Goal: Information Seeking & Learning: Learn about a topic

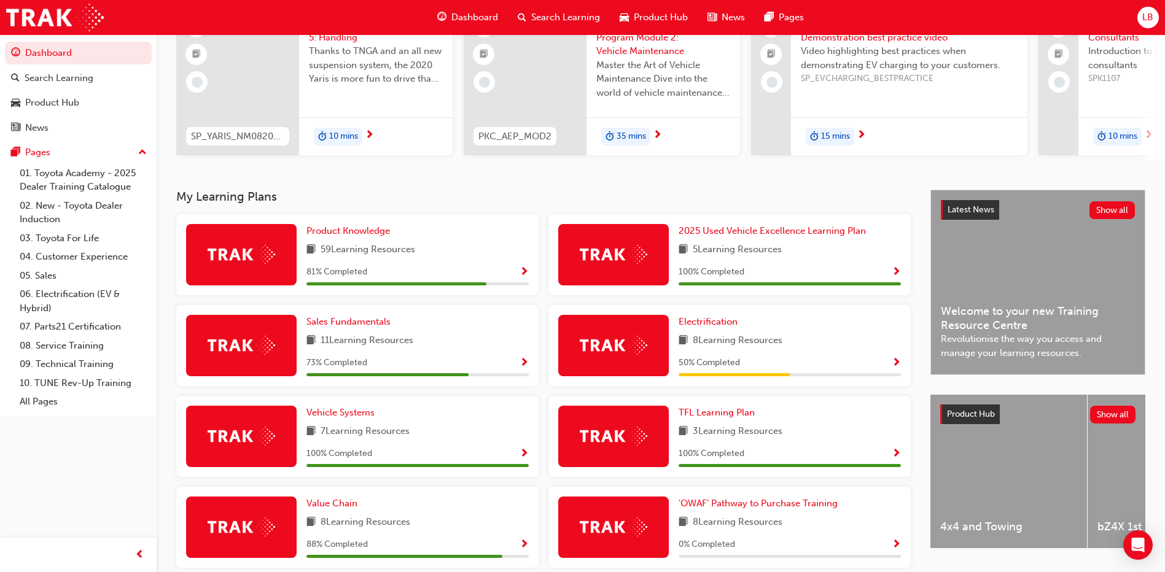
scroll to position [184, 0]
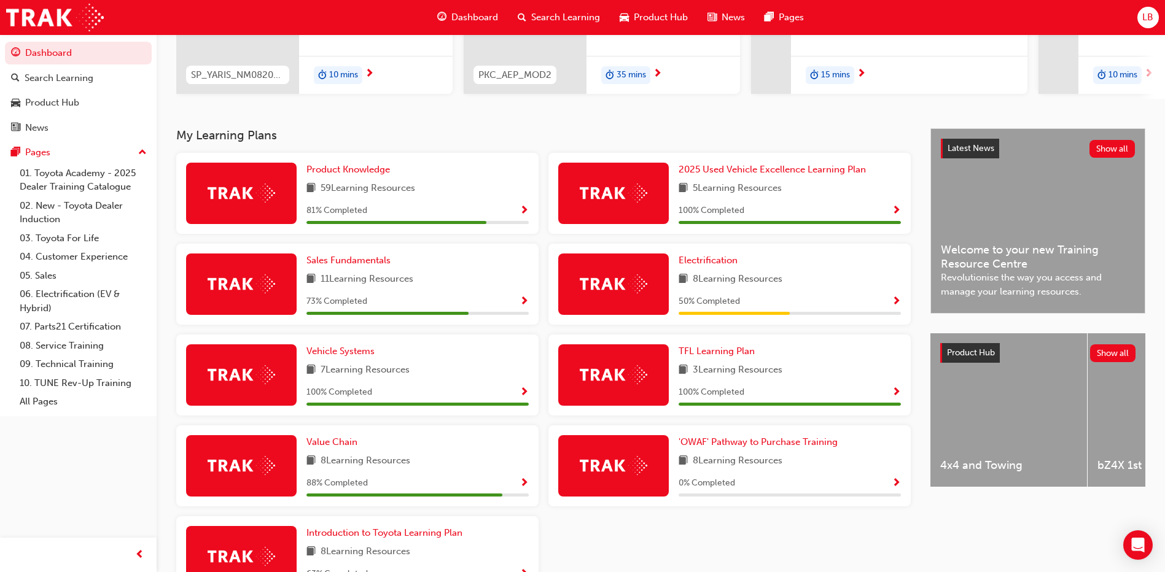
click at [739, 281] on span "8 Learning Resources" at bounding box center [738, 279] width 90 height 15
click at [710, 266] on span "Electrification" at bounding box center [707, 260] width 59 height 11
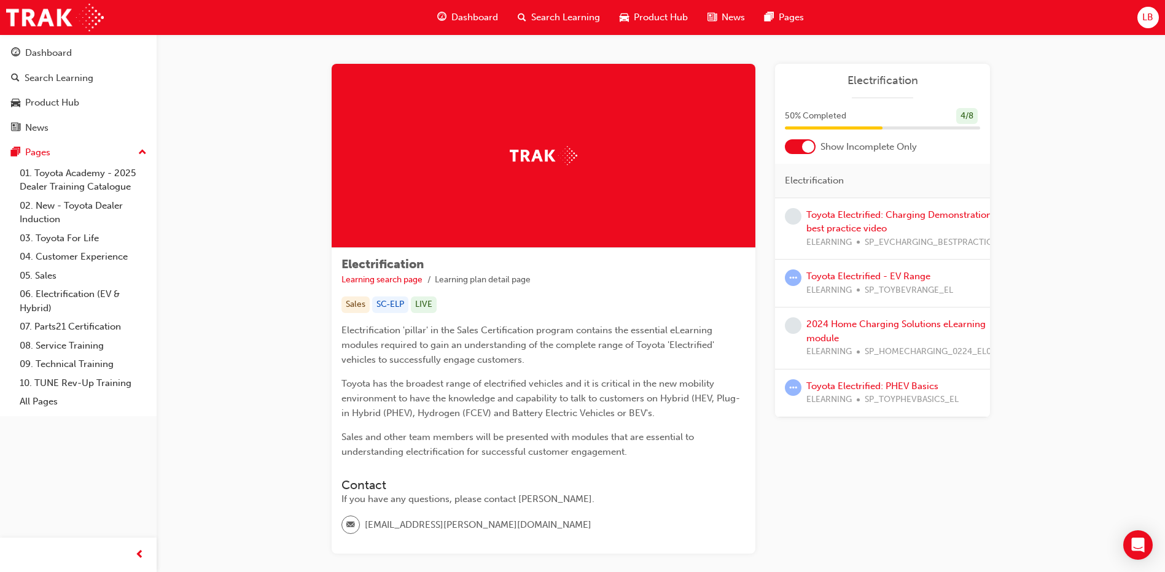
click at [844, 282] on div "Toyota Electrified - EV Range ELEARNING SP_TOYBEVRANGE_EL" at bounding box center [879, 284] width 147 height 28
click at [844, 276] on link "Toyota Electrified - EV Range" at bounding box center [868, 276] width 124 height 11
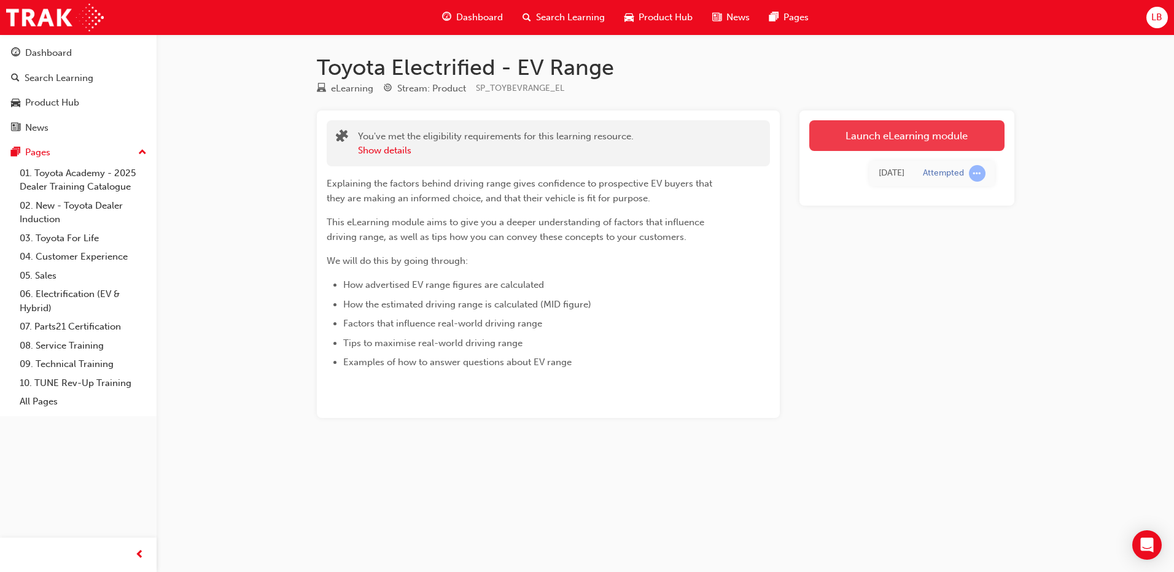
click at [847, 134] on link "Launch eLearning module" at bounding box center [906, 135] width 195 height 31
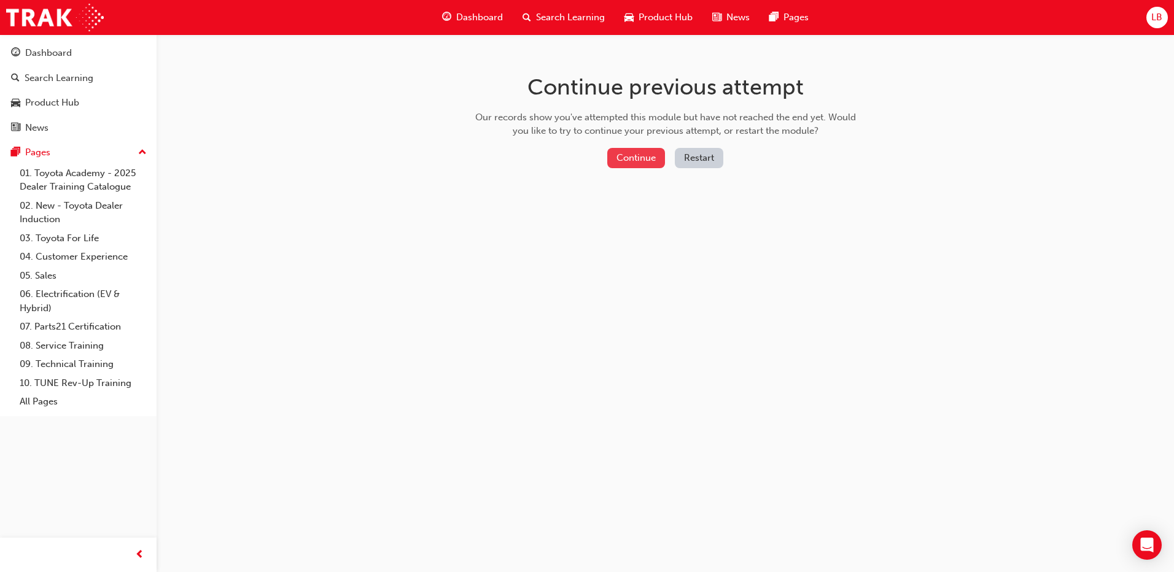
click at [637, 149] on button "Continue" at bounding box center [636, 158] width 58 height 20
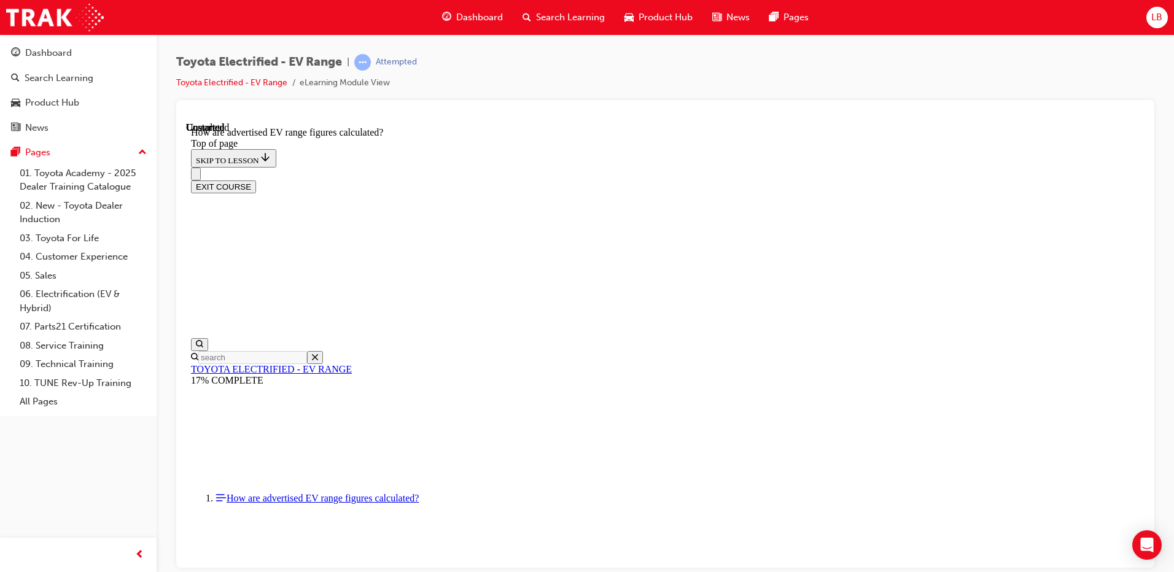
scroll to position [646, 0]
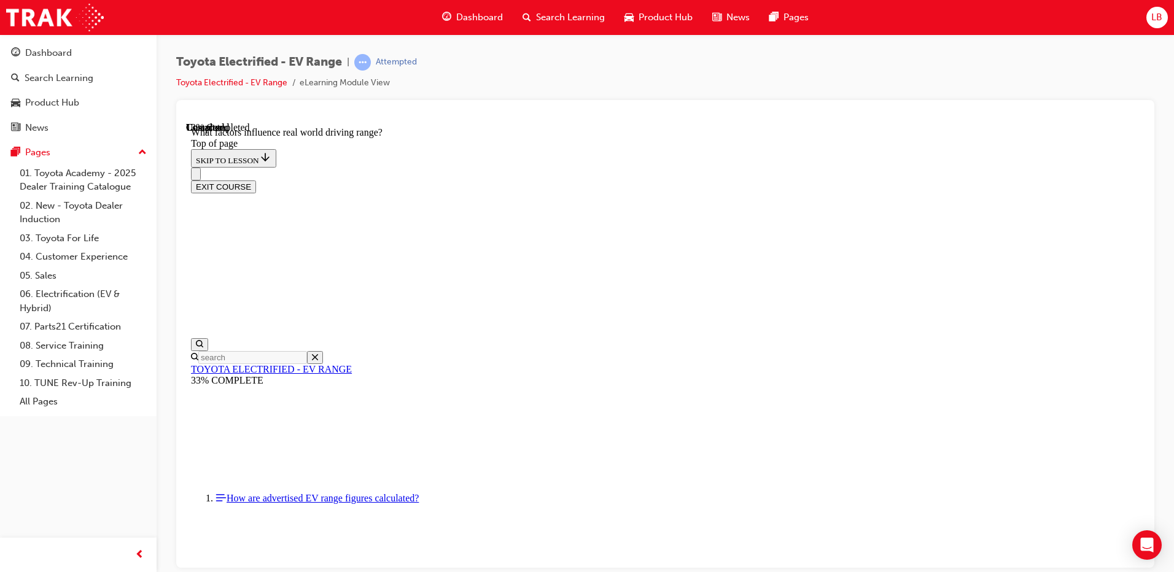
drag, startPoint x: 729, startPoint y: 460, endPoint x: 759, endPoint y: 460, distance: 30.7
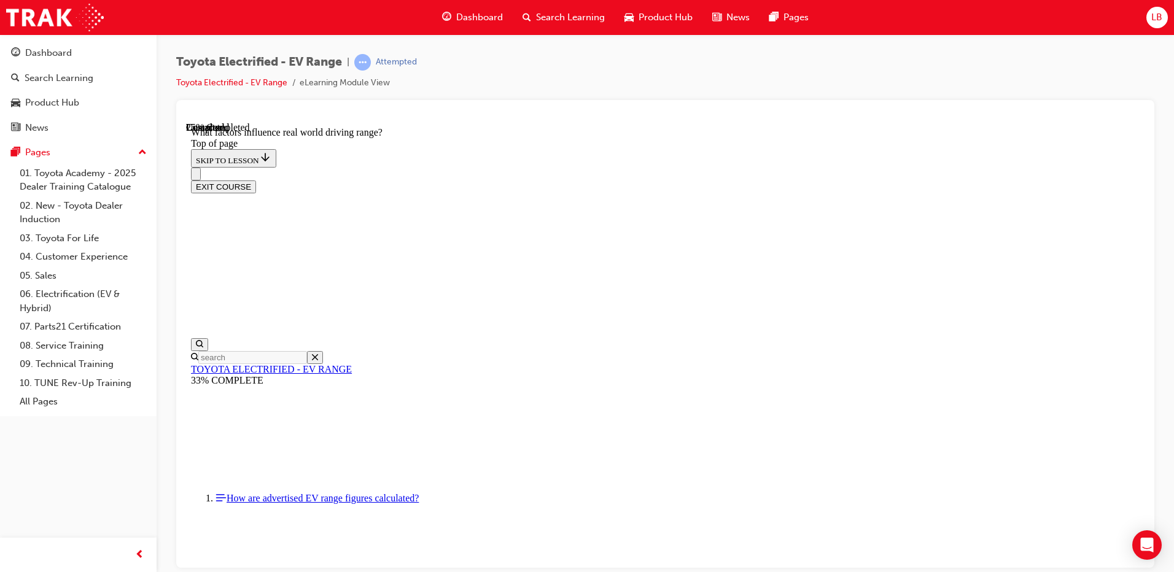
drag, startPoint x: 713, startPoint y: 395, endPoint x: 864, endPoint y: 397, distance: 151.0
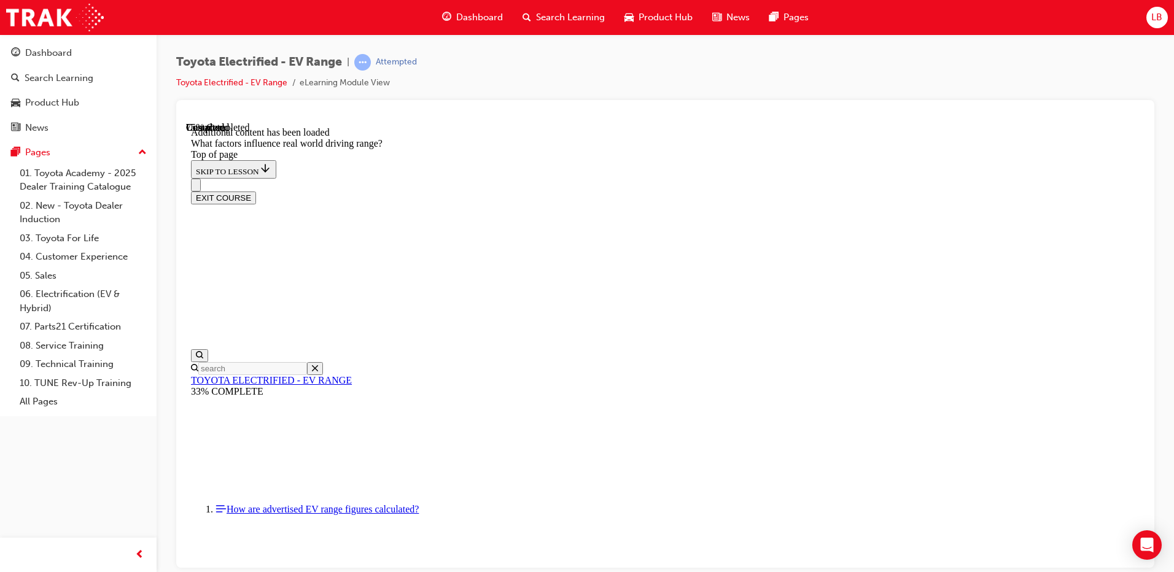
scroll to position [1605, 0]
drag, startPoint x: 737, startPoint y: 203, endPoint x: 570, endPoint y: 376, distance: 241.0
drag, startPoint x: 745, startPoint y: 217, endPoint x: 910, endPoint y: 389, distance: 238.4
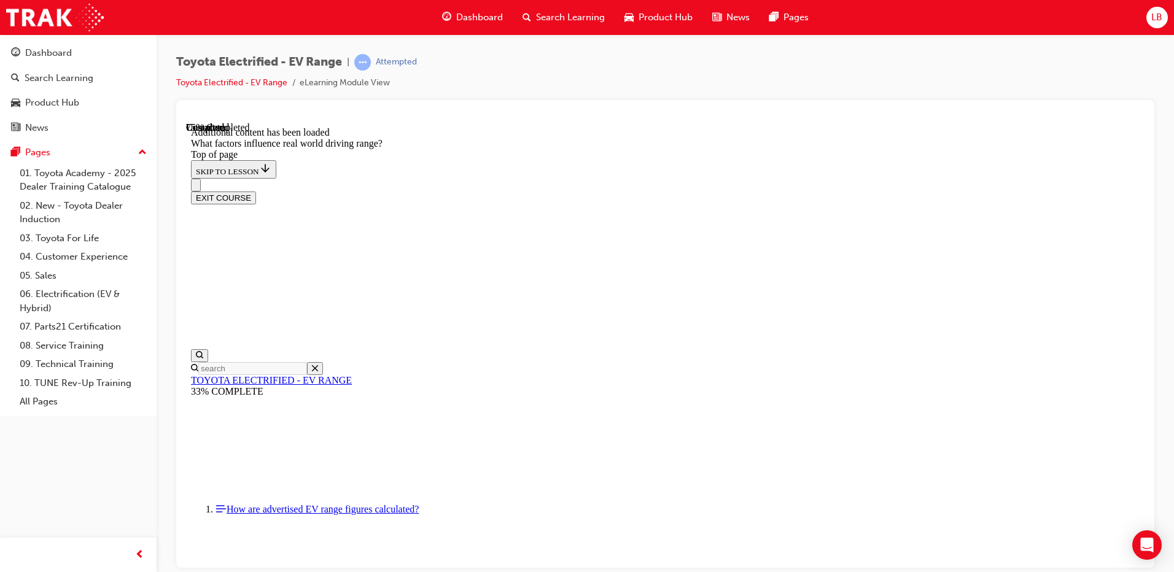
drag, startPoint x: 746, startPoint y: 267, endPoint x: 618, endPoint y: 380, distance: 170.9
drag, startPoint x: 732, startPoint y: 227, endPoint x: 897, endPoint y: 397, distance: 237.0
drag, startPoint x: 766, startPoint y: 229, endPoint x: 789, endPoint y: 255, distance: 35.2
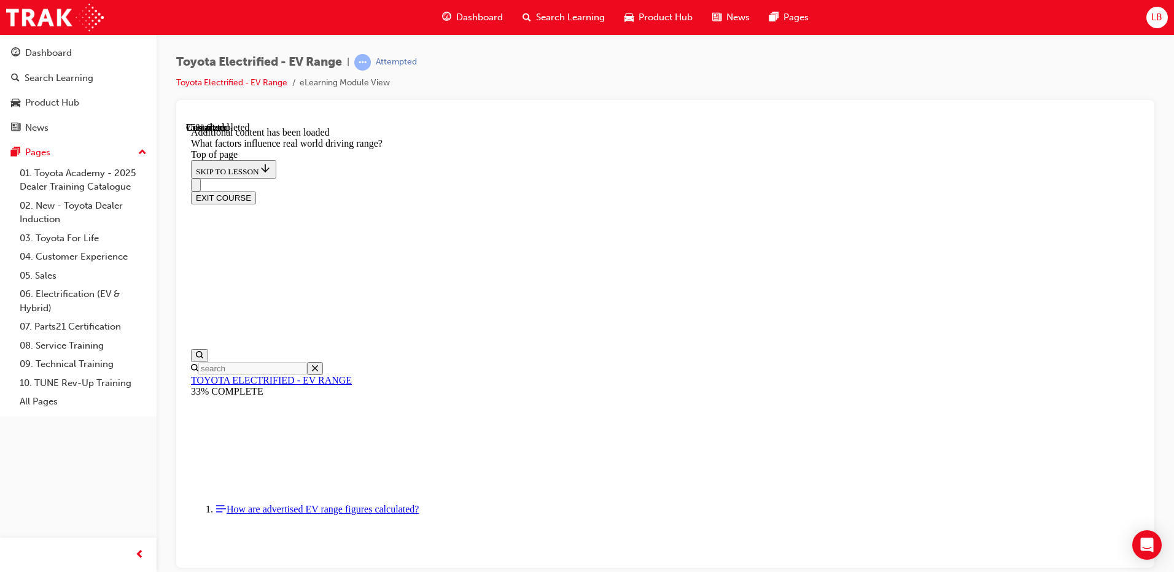
drag, startPoint x: 742, startPoint y: 246, endPoint x: 608, endPoint y: 385, distance: 192.3
drag, startPoint x: 751, startPoint y: 274, endPoint x: 606, endPoint y: 432, distance: 214.7
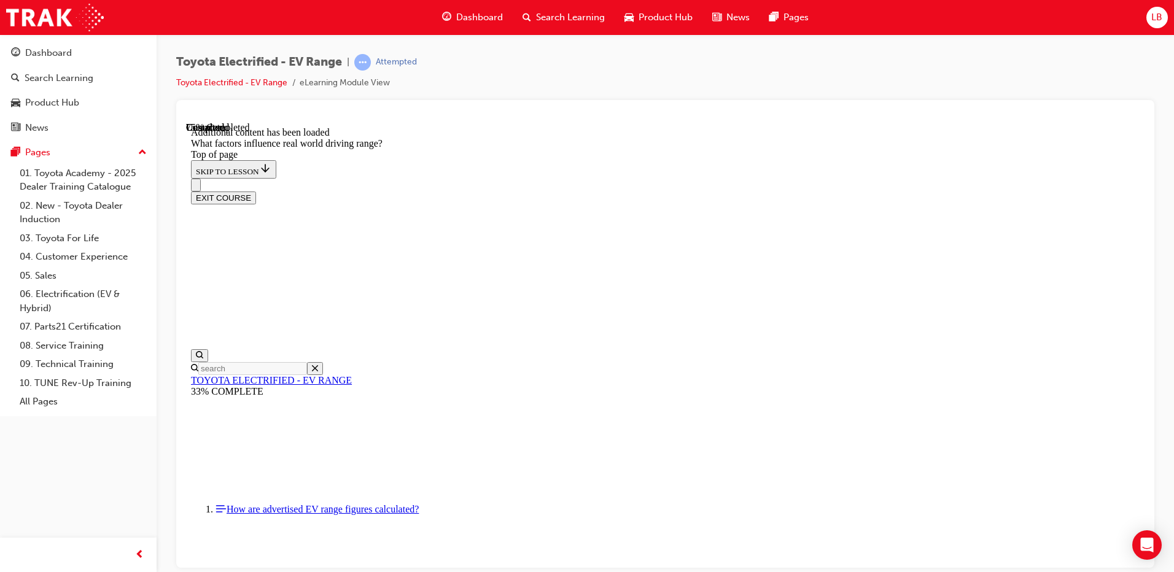
drag, startPoint x: 753, startPoint y: 286, endPoint x: 592, endPoint y: 449, distance: 228.8
drag, startPoint x: 593, startPoint y: 447, endPoint x: 700, endPoint y: 381, distance: 125.4
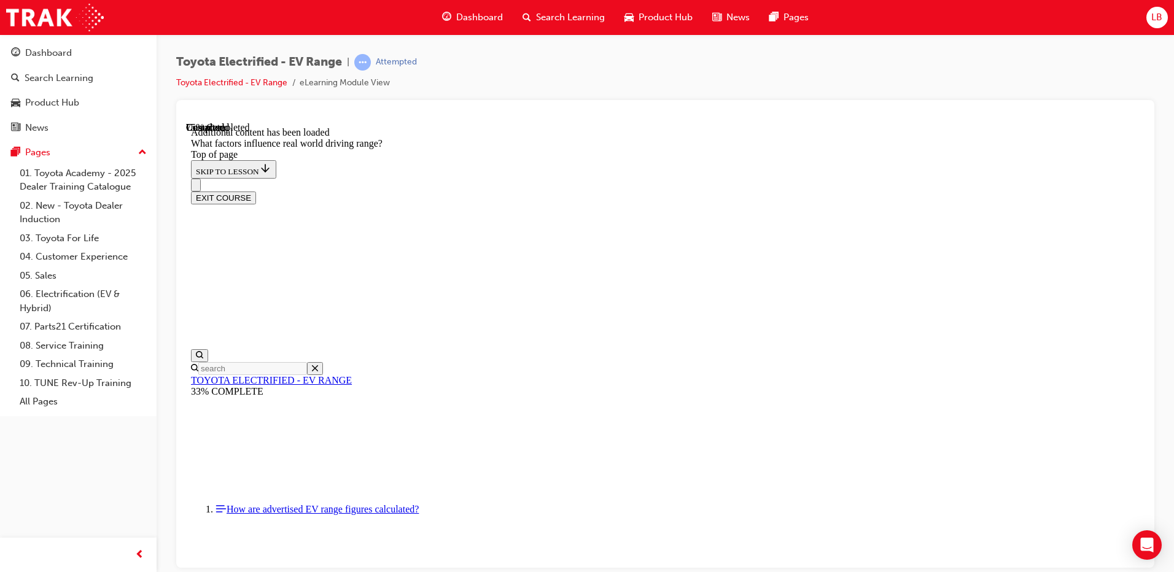
drag, startPoint x: 731, startPoint y: 305, endPoint x: 898, endPoint y: 473, distance: 236.6
drag, startPoint x: 759, startPoint y: 289, endPoint x: 906, endPoint y: 452, distance: 219.9
drag, startPoint x: 748, startPoint y: 293, endPoint x: 586, endPoint y: 452, distance: 226.2
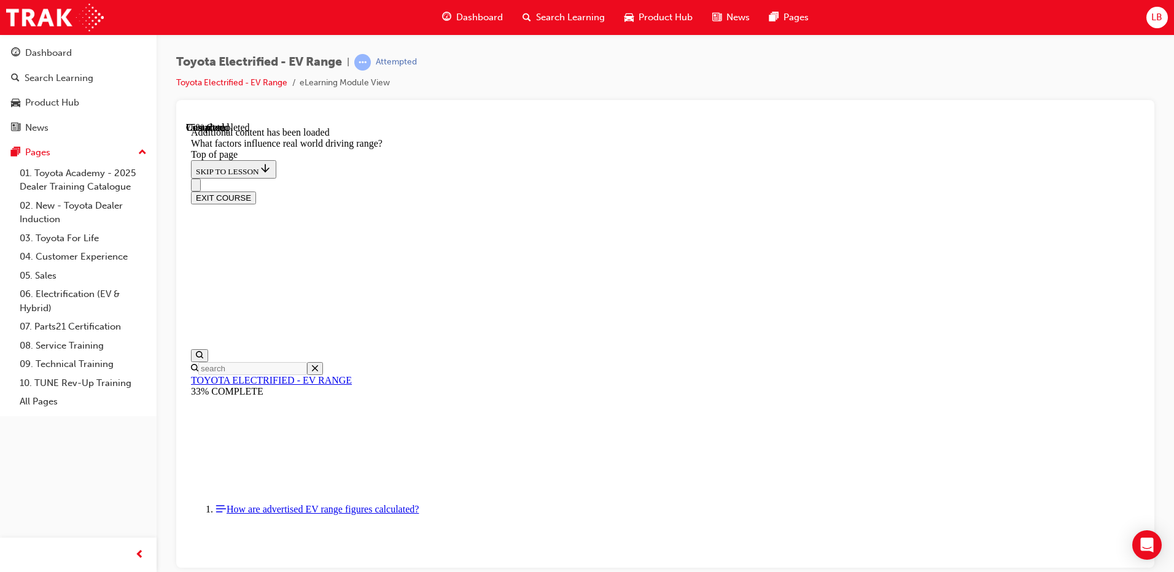
drag, startPoint x: 759, startPoint y: 270, endPoint x: 906, endPoint y: 425, distance: 213.6
drag, startPoint x: 735, startPoint y: 277, endPoint x: 884, endPoint y: 438, distance: 219.0
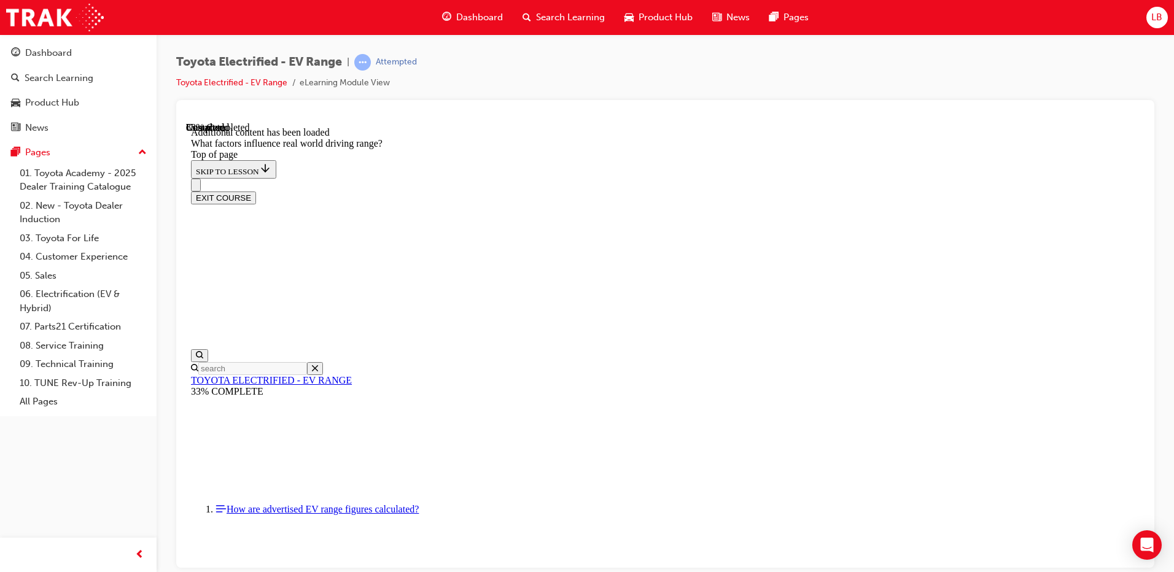
scroll to position [1589, 0]
drag, startPoint x: 749, startPoint y: 308, endPoint x: 891, endPoint y: 465, distance: 212.6
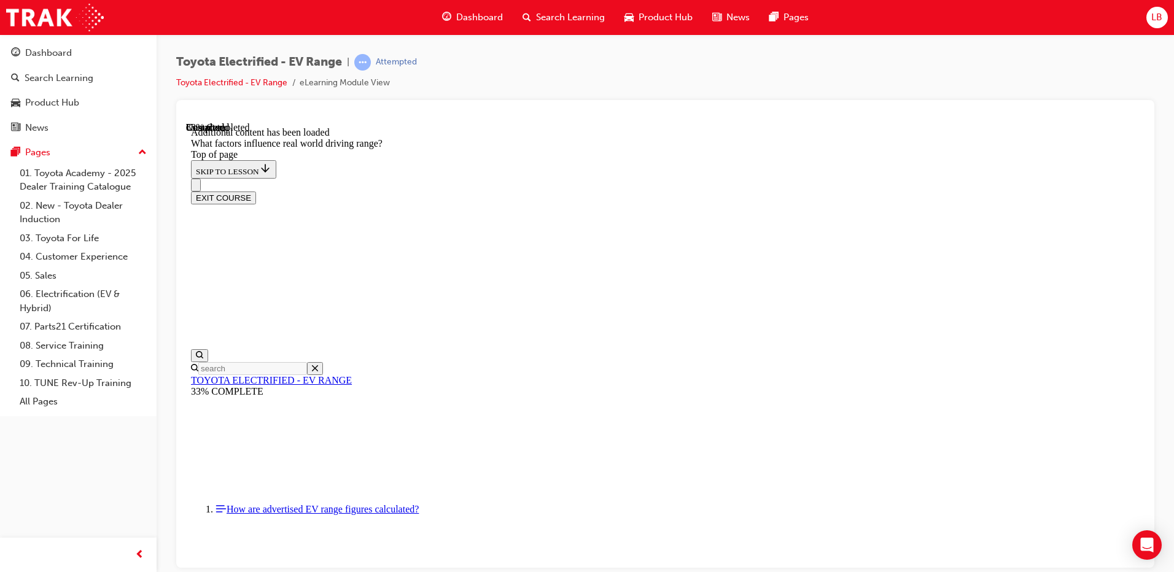
drag, startPoint x: 755, startPoint y: 356, endPoint x: 630, endPoint y: 497, distance: 187.9
drag, startPoint x: 733, startPoint y: 344, endPoint x: 583, endPoint y: 497, distance: 214.5
drag, startPoint x: 742, startPoint y: 334, endPoint x: 878, endPoint y: 480, distance: 199.8
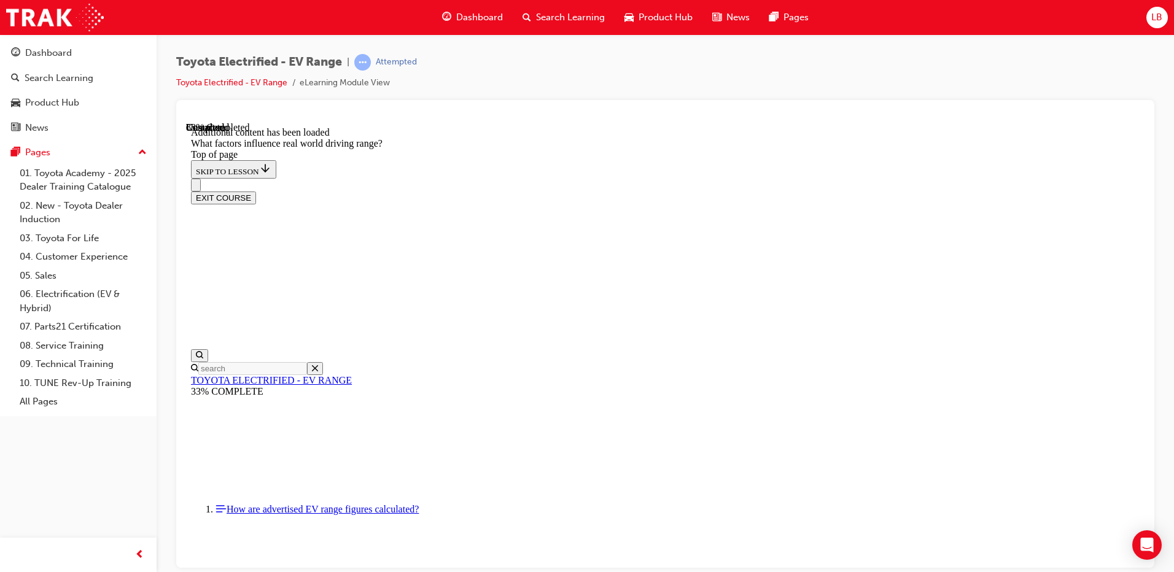
drag, startPoint x: 758, startPoint y: 350, endPoint x: 928, endPoint y: 514, distance: 236.2
drag, startPoint x: 750, startPoint y: 337, endPoint x: 881, endPoint y: 501, distance: 209.7
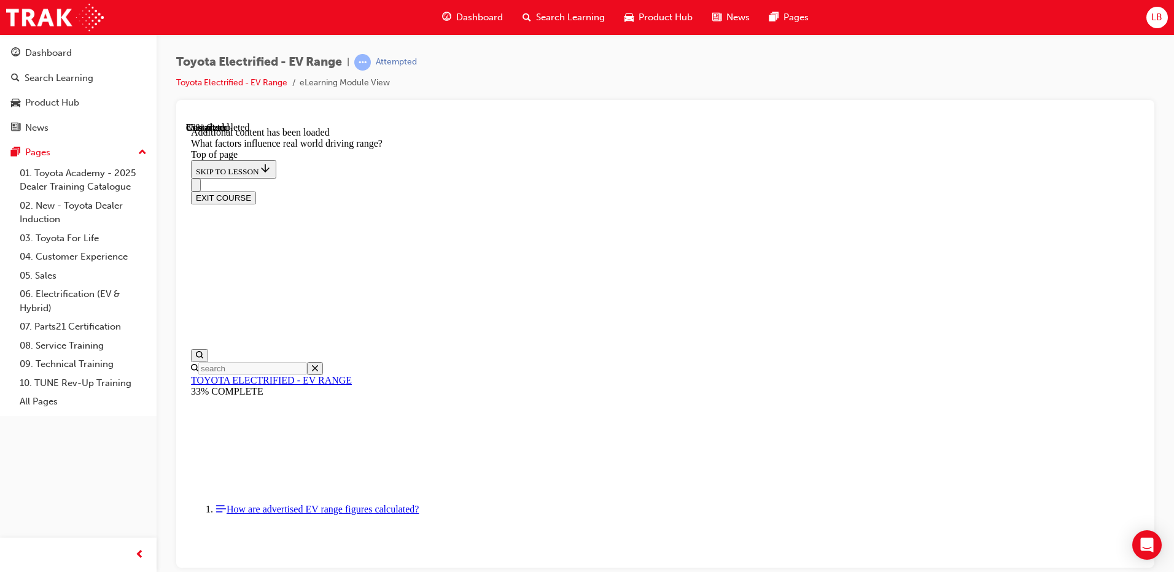
drag, startPoint x: 741, startPoint y: 353, endPoint x: 585, endPoint y: 503, distance: 216.2
drag, startPoint x: 759, startPoint y: 340, endPoint x: 928, endPoint y: 505, distance: 235.3
drag, startPoint x: 793, startPoint y: 353, endPoint x: 624, endPoint y: 506, distance: 227.7
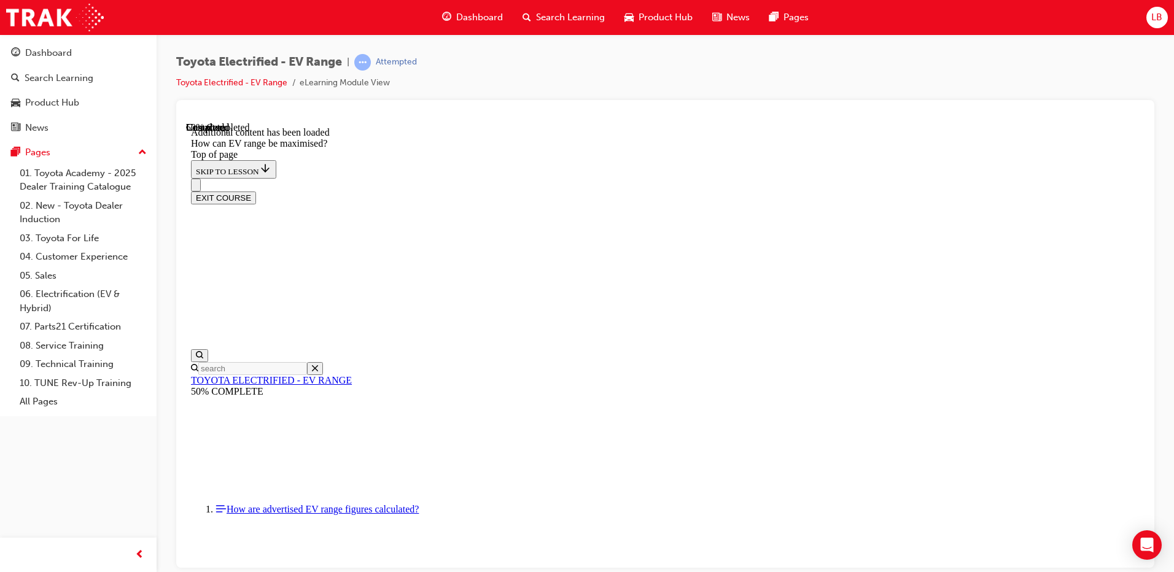
scroll to position [1020, 0]
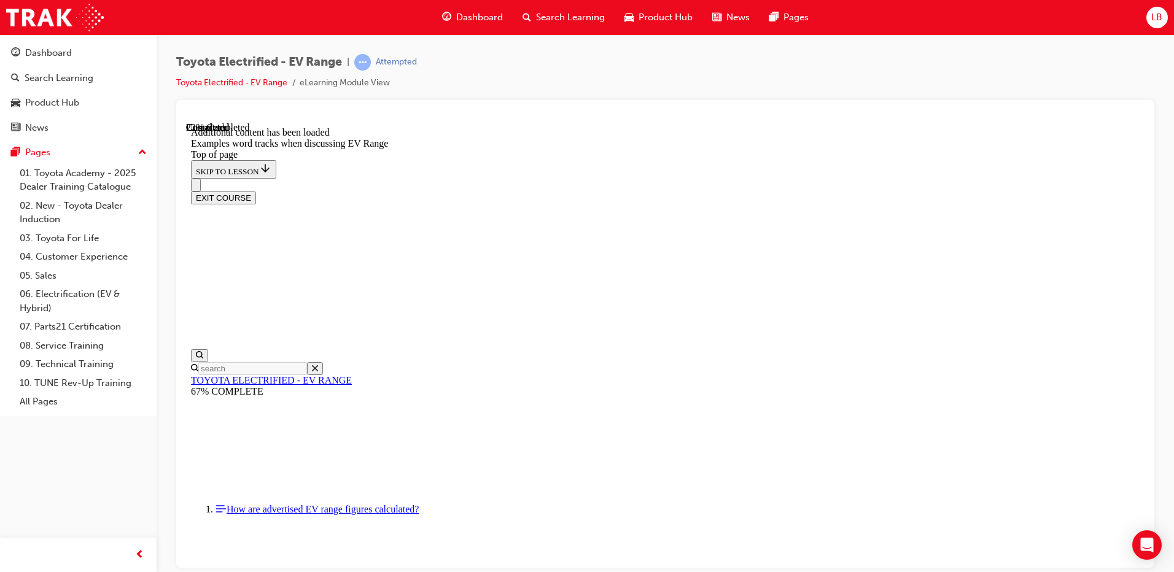
scroll to position [456, 0]
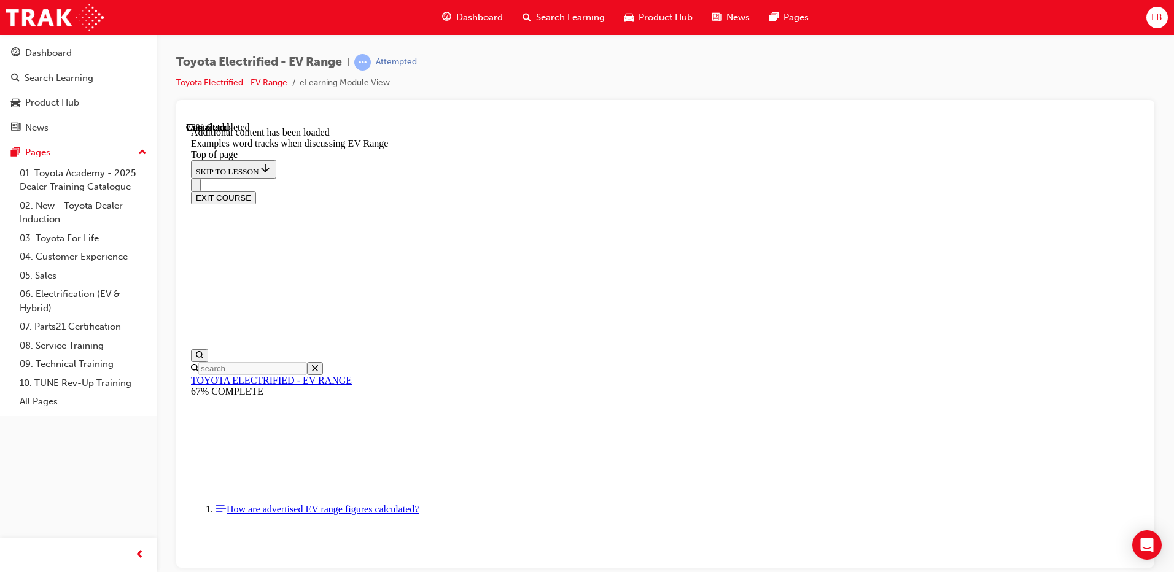
drag, startPoint x: 516, startPoint y: 259, endPoint x: 515, endPoint y: 274, distance: 14.7
drag, startPoint x: 518, startPoint y: 295, endPoint x: 519, endPoint y: 306, distance: 11.1
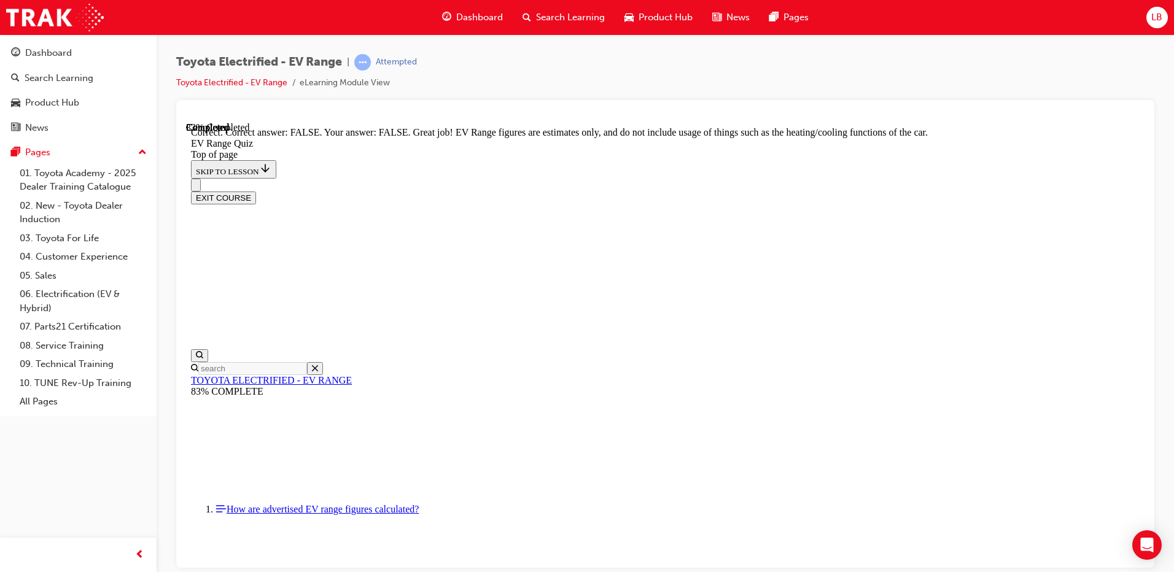
scroll to position [212, 0]
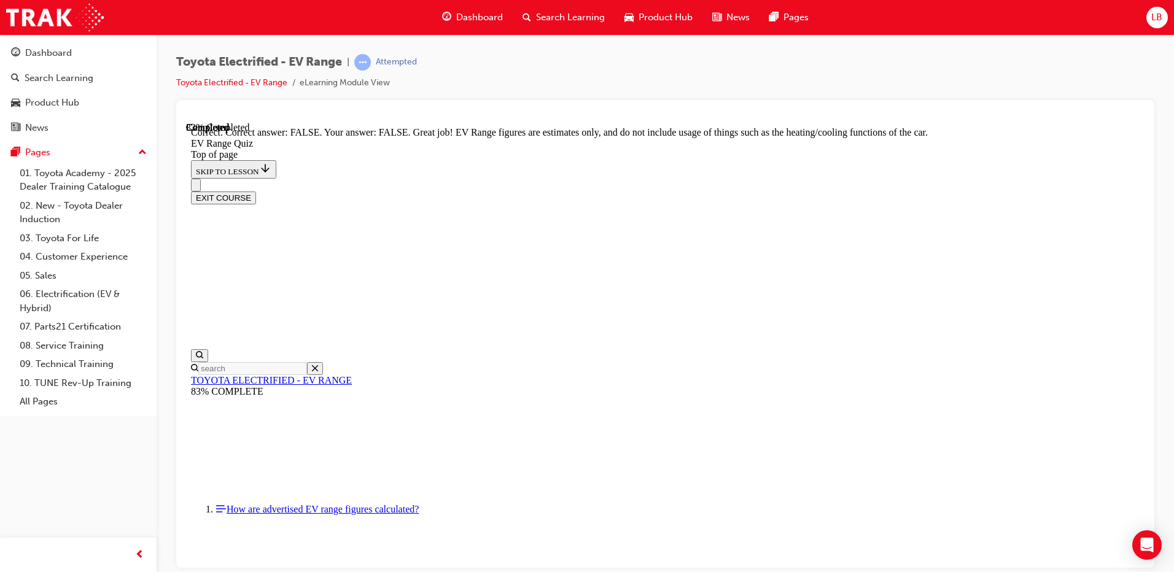
scroll to position [217, 0]
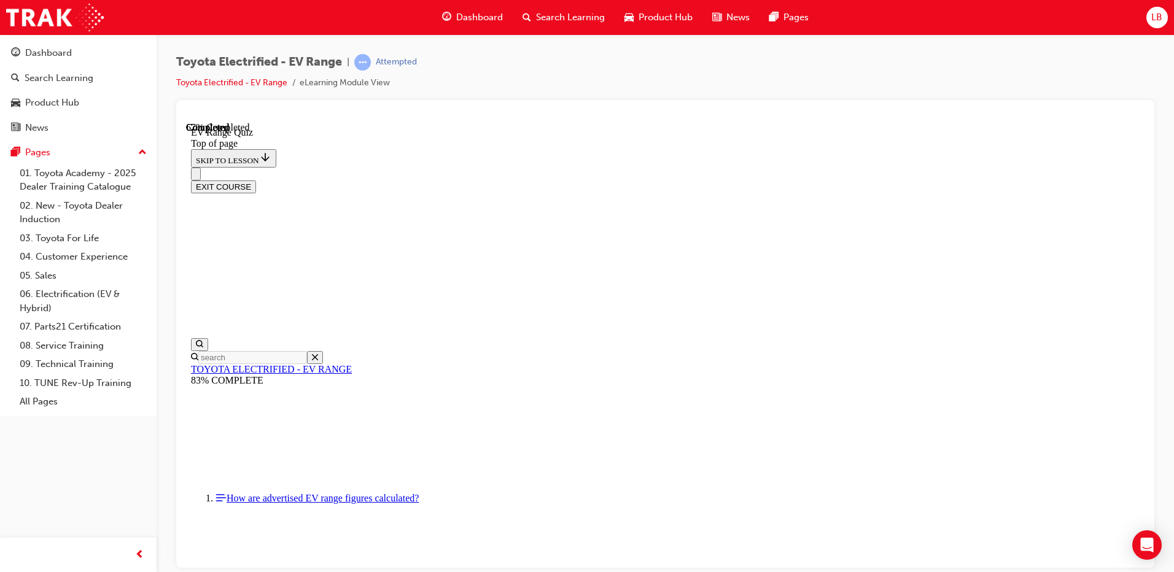
scroll to position [209, 0]
